Goal: Task Accomplishment & Management: Manage account settings

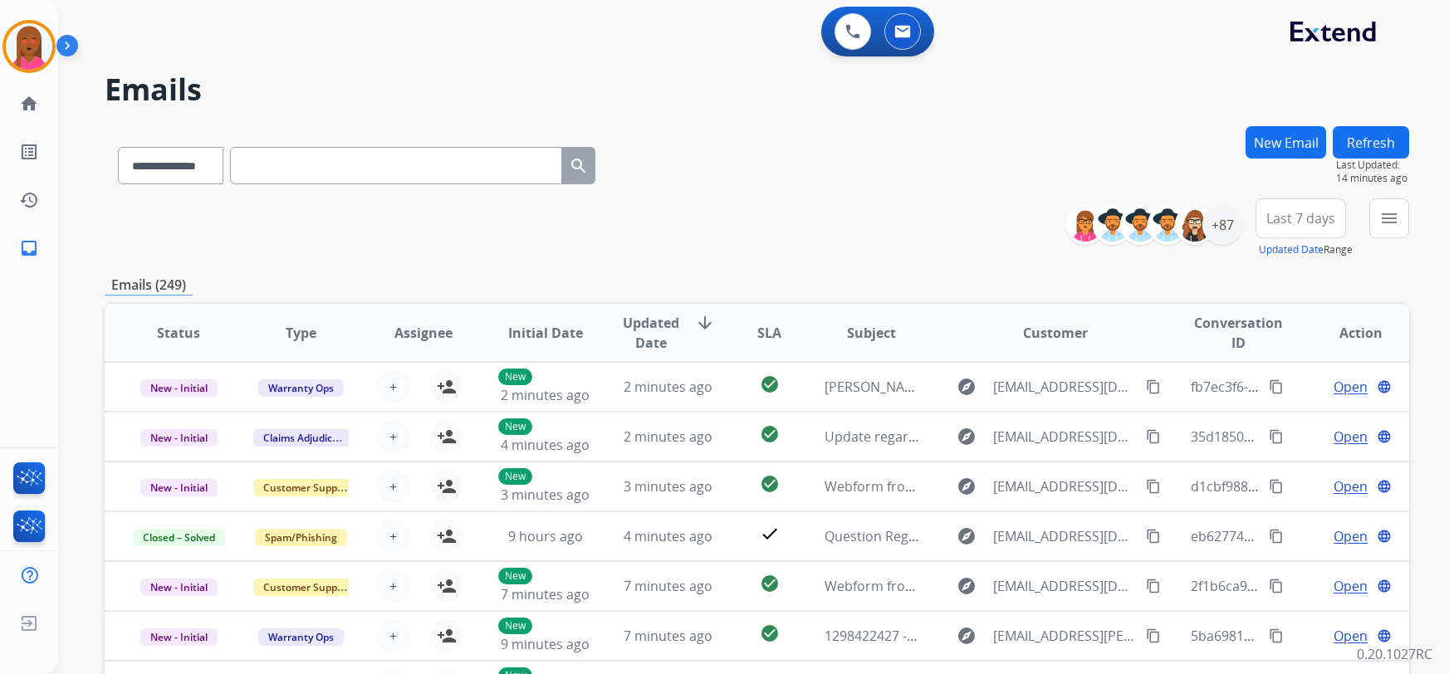
select select "**********"
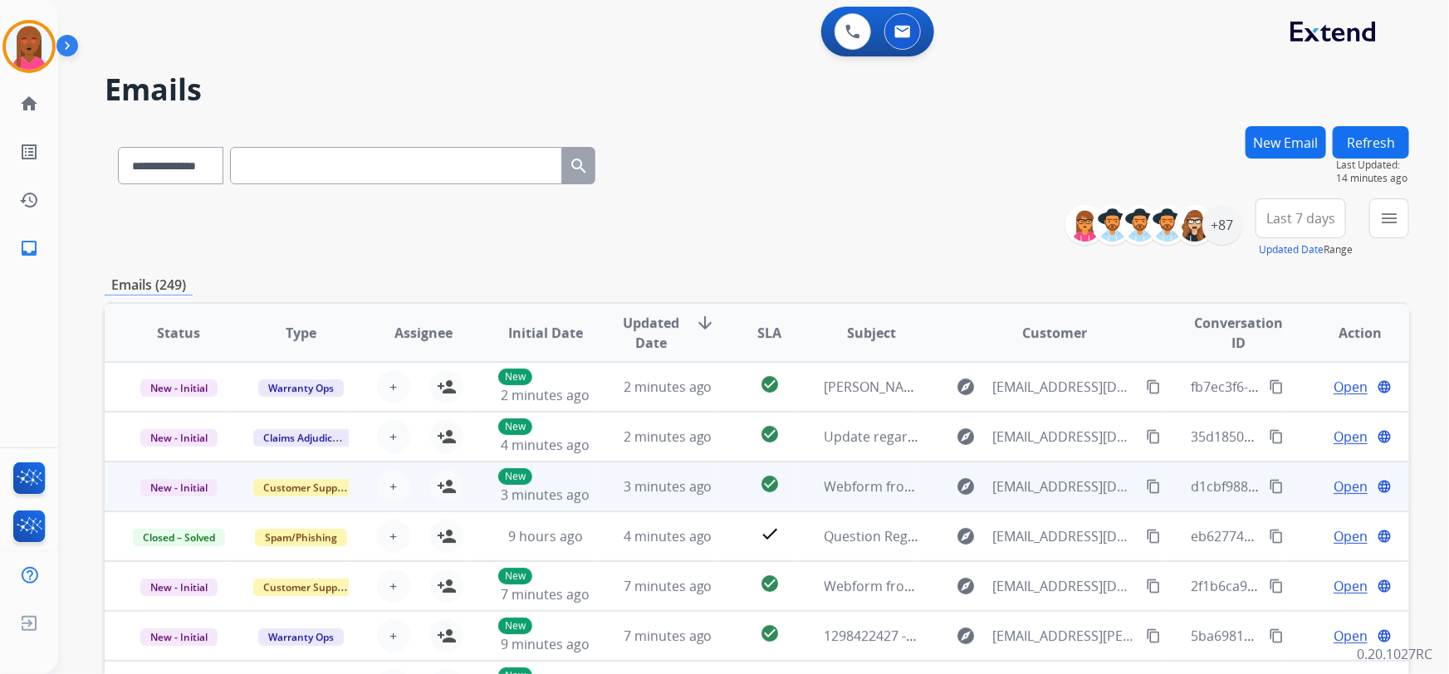
scroll to position [1, 0]
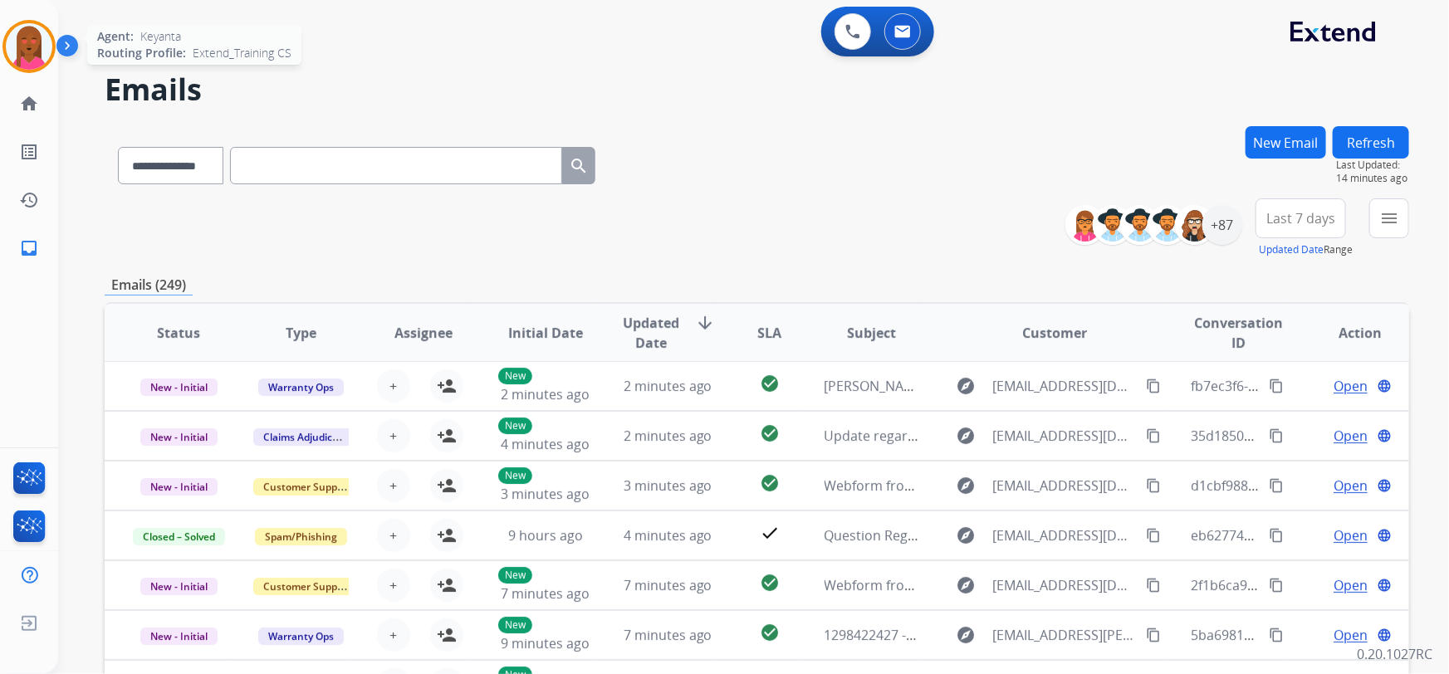
click at [28, 51] on img at bounding box center [29, 46] width 46 height 46
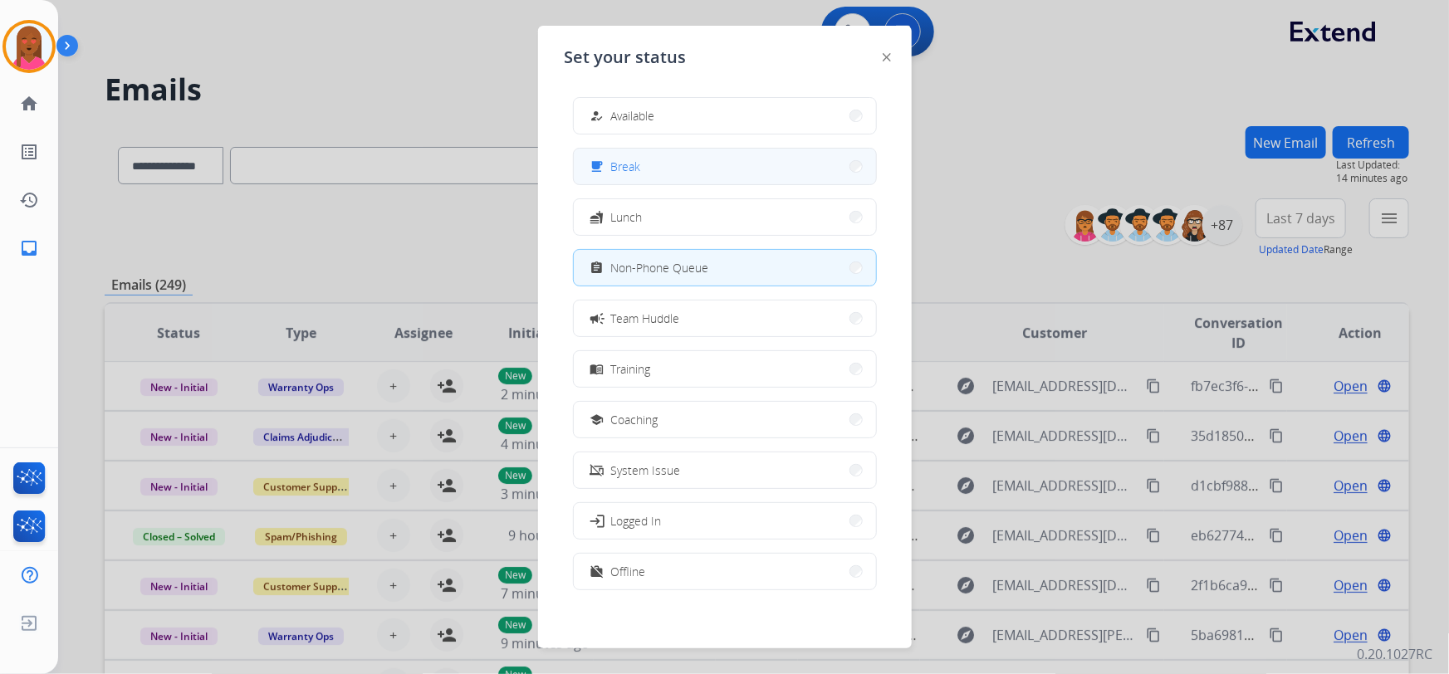
click at [685, 159] on button "free_breakfast Break" at bounding box center [725, 167] width 302 height 36
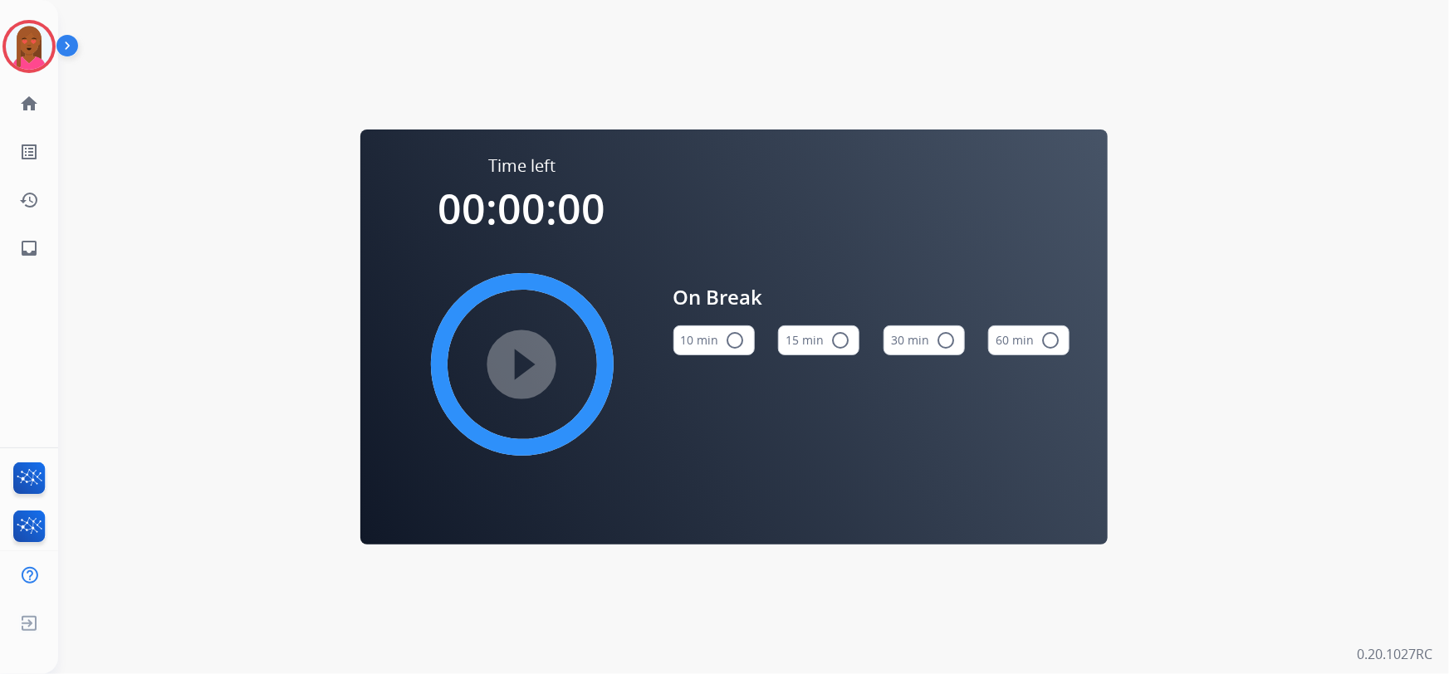
click at [722, 356] on div "10 min radio_button_unchecked" at bounding box center [713, 340] width 81 height 56
click at [717, 350] on button "10 min radio_button_unchecked" at bounding box center [713, 340] width 81 height 30
drag, startPoint x: 514, startPoint y: 364, endPoint x: 519, endPoint y: 355, distance: 10.4
click at [519, 355] on mat-icon "play_circle_filled" at bounding box center [522, 364] width 20 height 20
click at [32, 38] on img at bounding box center [29, 46] width 46 height 46
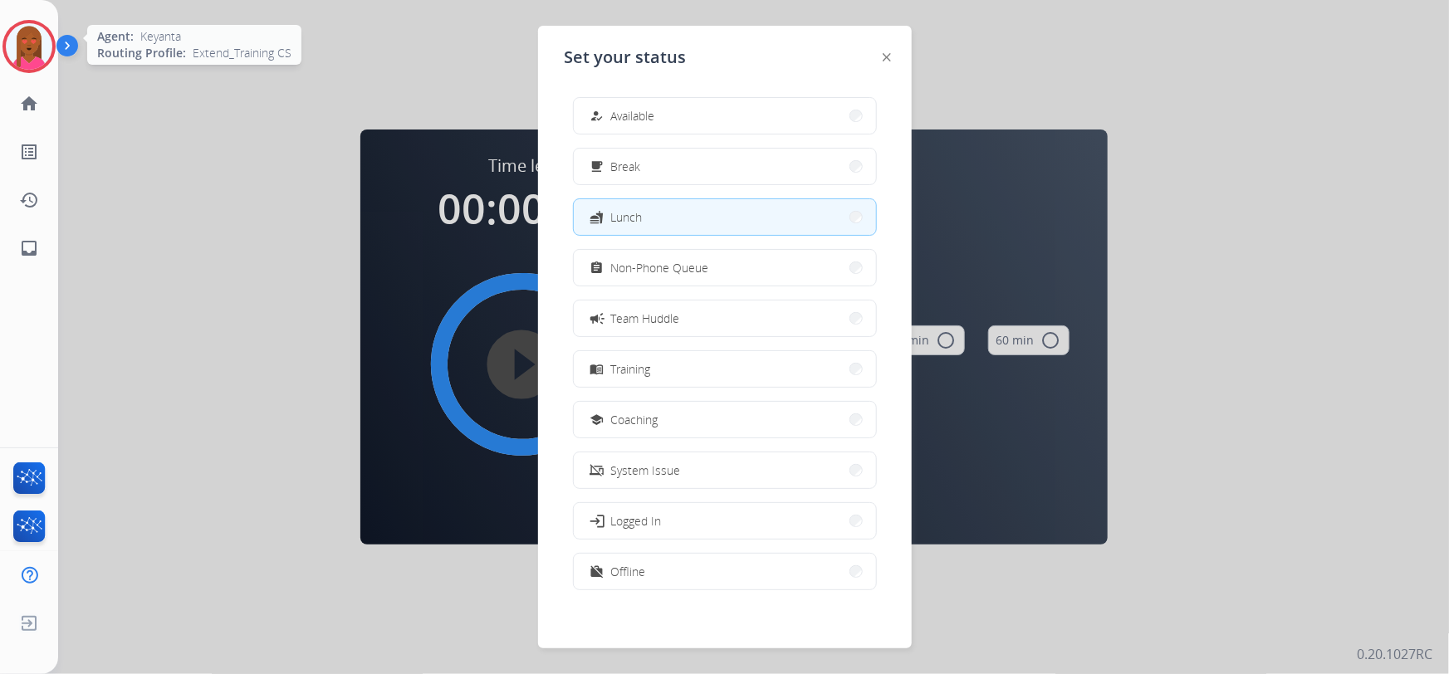
click at [32, 38] on img at bounding box center [29, 46] width 46 height 46
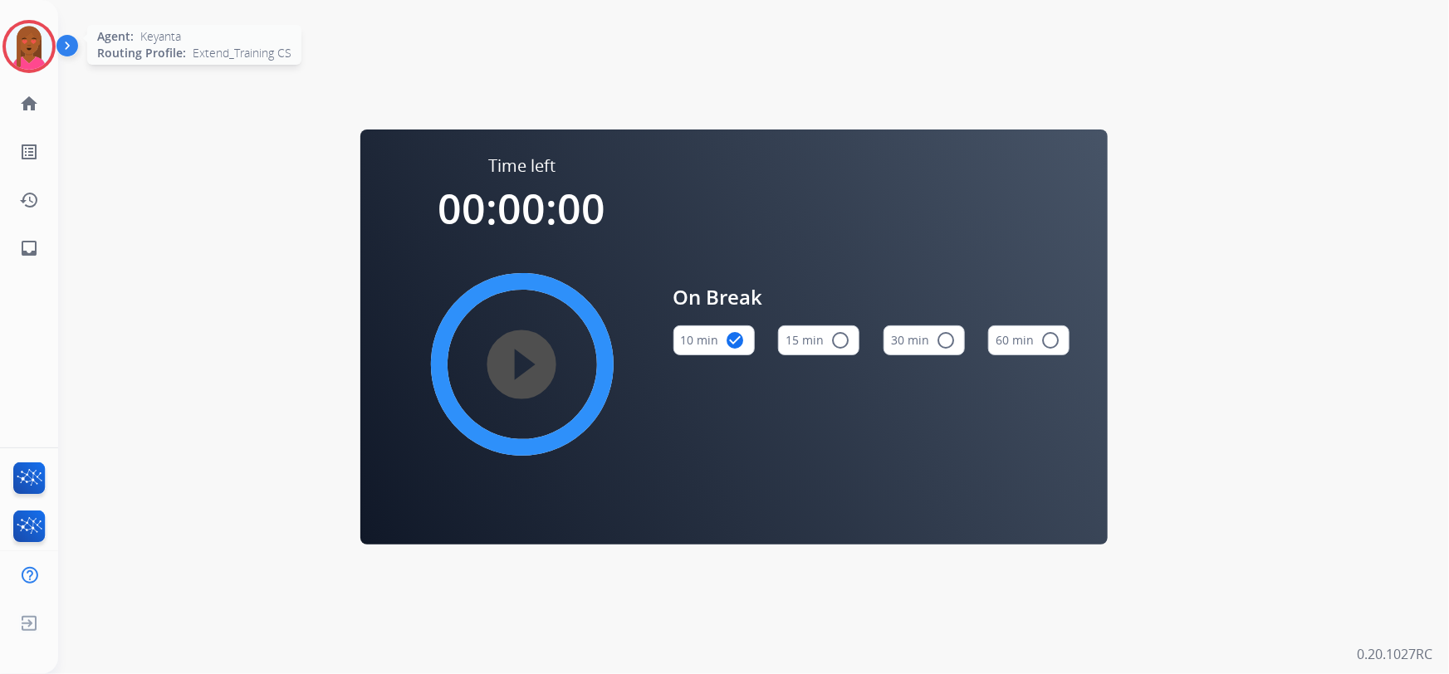
click at [45, 34] on img at bounding box center [29, 46] width 46 height 46
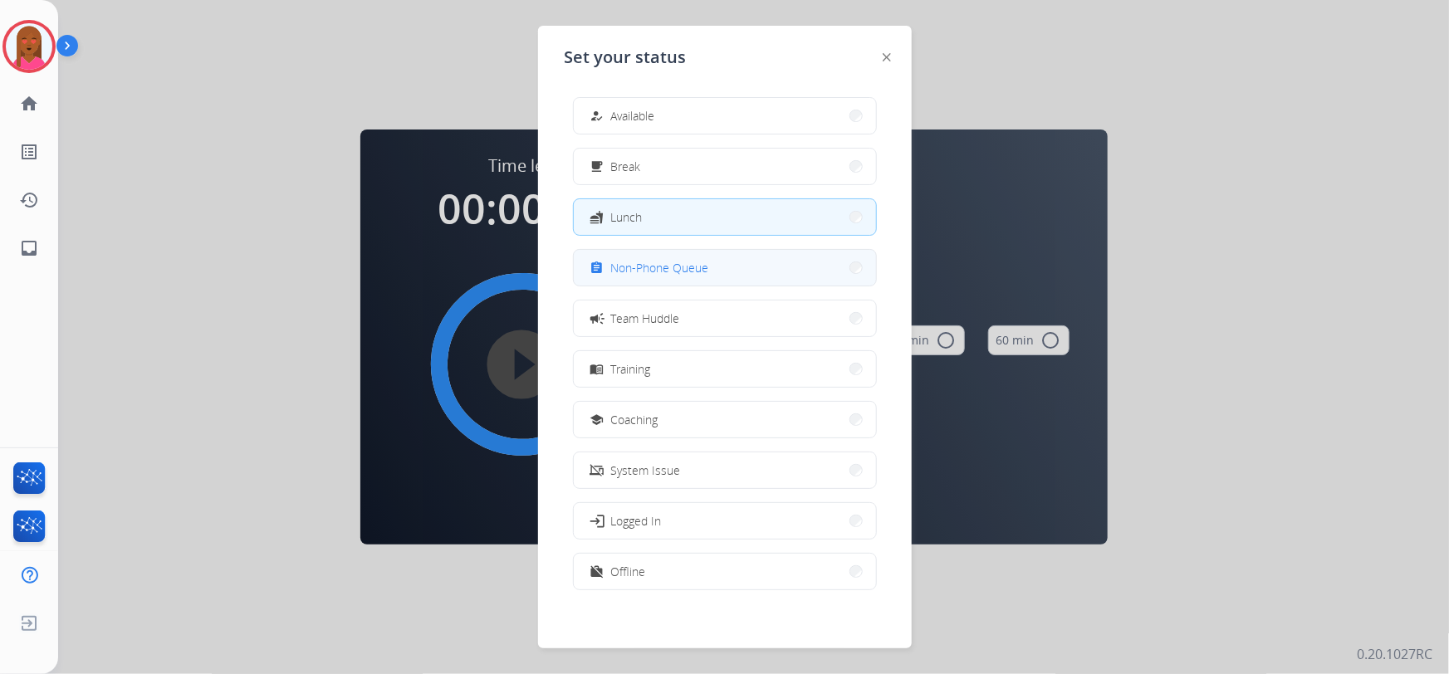
click at [704, 273] on span "Non-Phone Queue" at bounding box center [660, 267] width 98 height 17
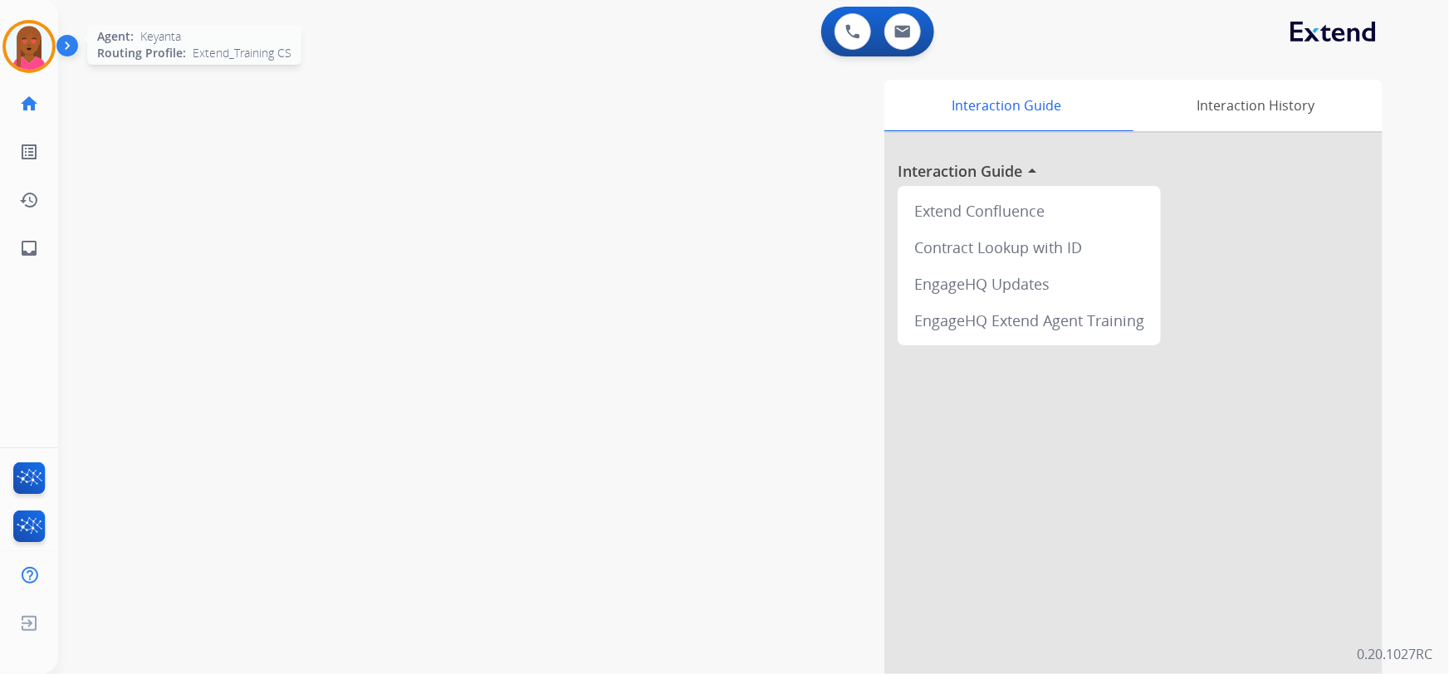
click at [37, 49] on img at bounding box center [29, 46] width 46 height 46
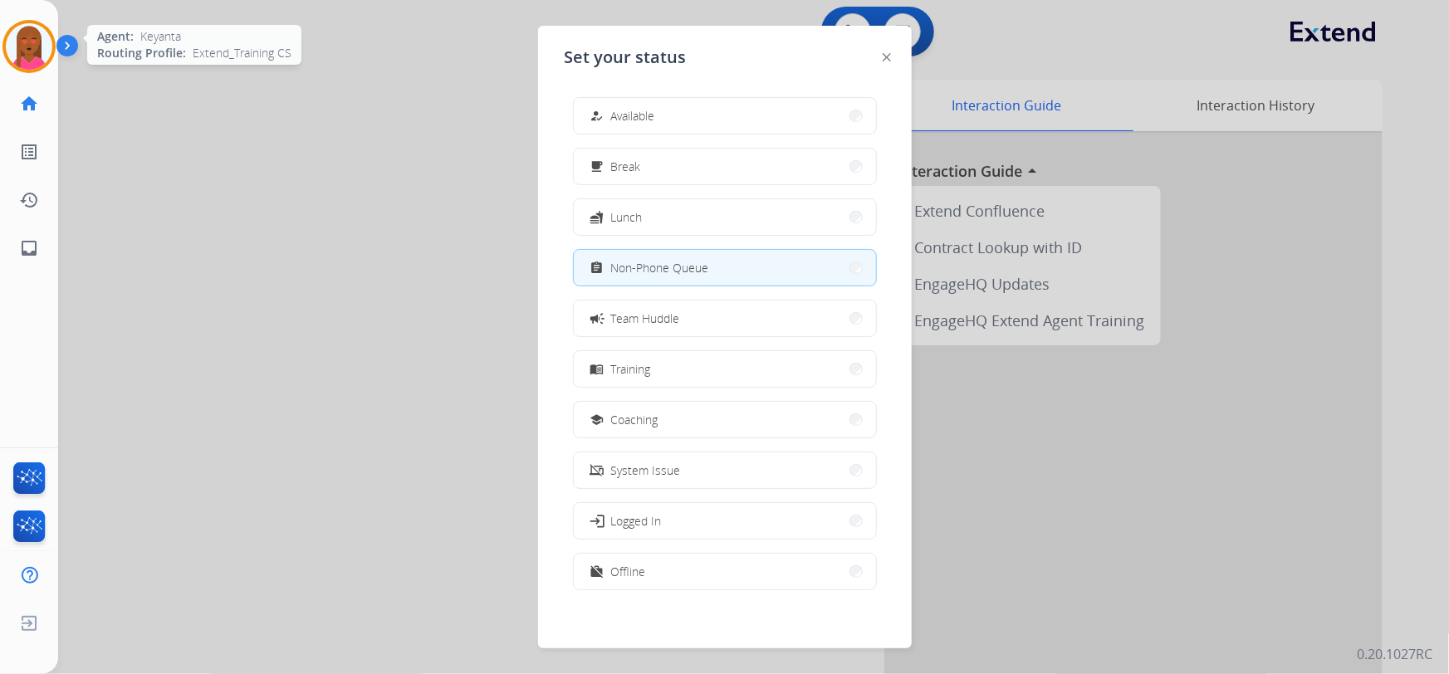
click at [37, 48] on img at bounding box center [29, 46] width 46 height 46
